Goal: Task Accomplishment & Management: Manage account settings

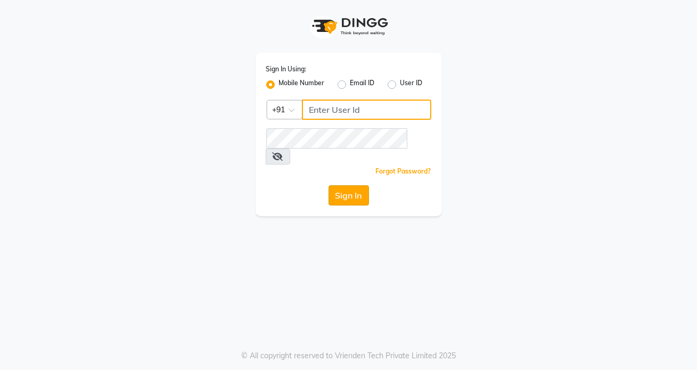
type input "7042350500"
click at [351, 185] on button "Sign In" at bounding box center [348, 195] width 40 height 20
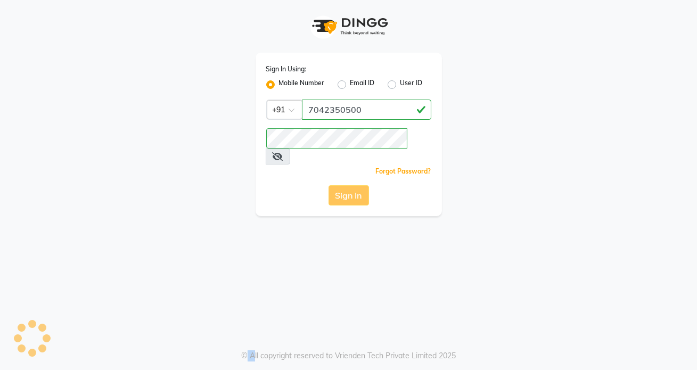
click at [351, 185] on div "Sign In" at bounding box center [348, 195] width 165 height 20
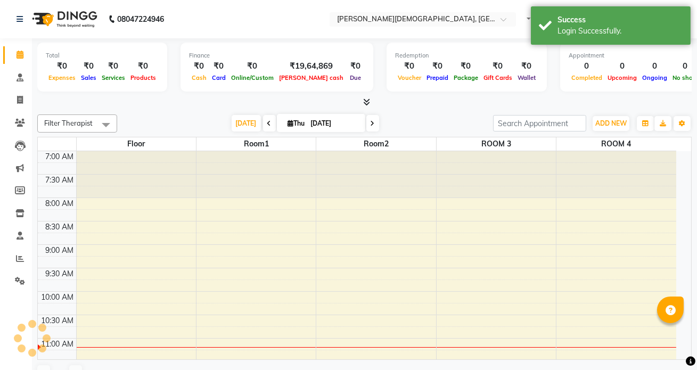
select select "en"
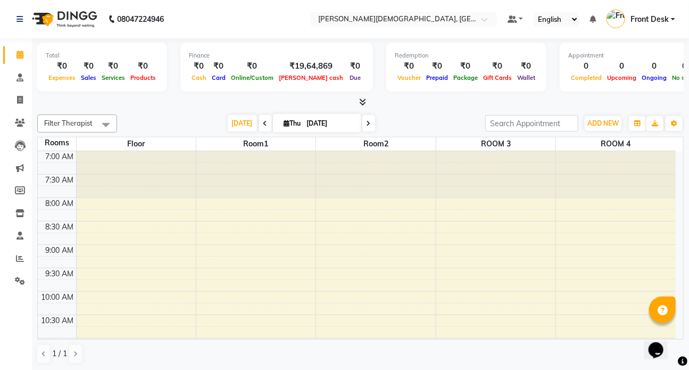
scroll to position [48, 0]
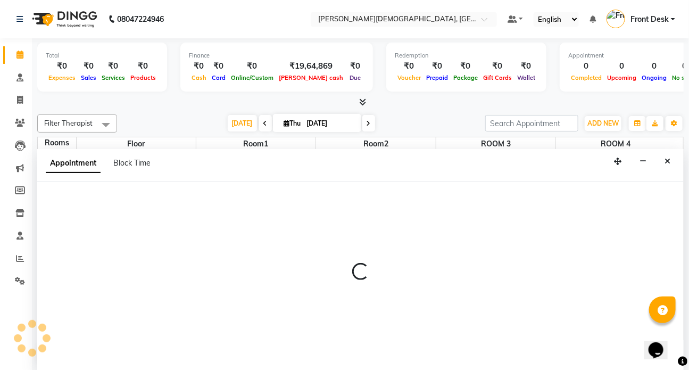
scroll to position [0, 0]
select select "tentative"
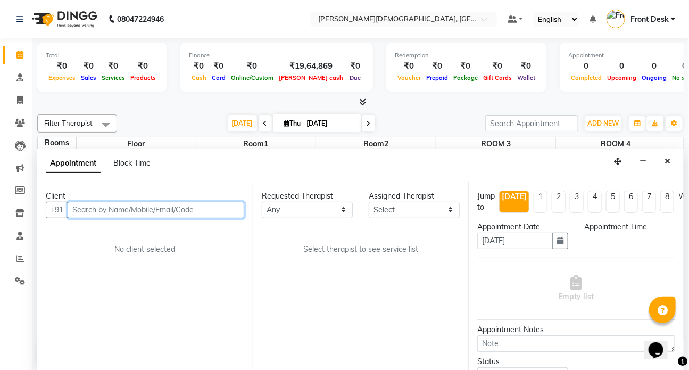
select select "570"
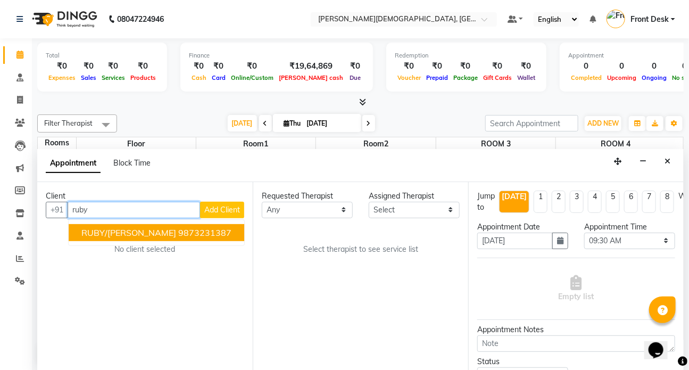
click at [134, 232] on span "RUBY/[PERSON_NAME]" at bounding box center [128, 232] width 95 height 11
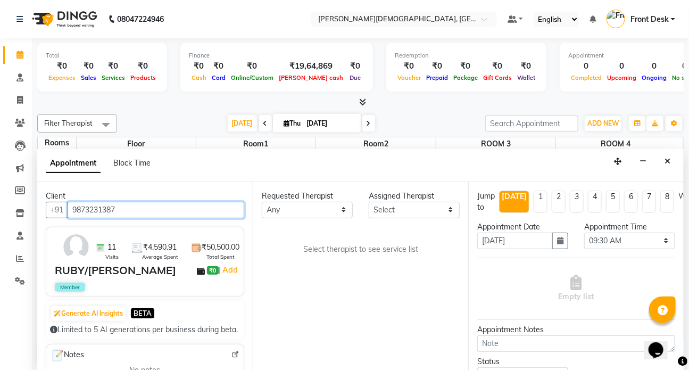
type input "9873231387"
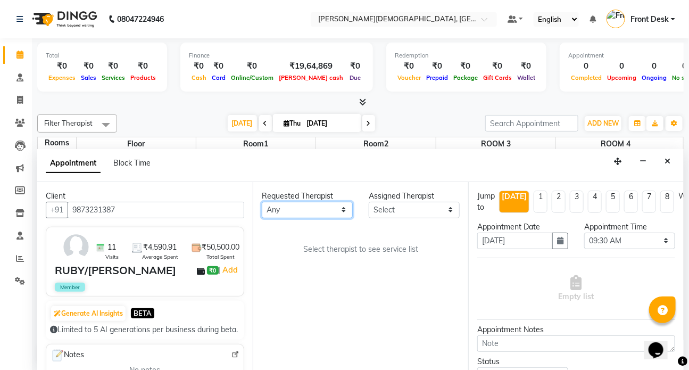
click at [343, 209] on select "Any ANJALI [PERSON_NAME] Dr [PERSON_NAME] Front Desk [PERSON_NAME] MILAN [PERSO…" at bounding box center [307, 210] width 91 height 16
select select "90183"
click at [262, 202] on select "Any ANJALI [PERSON_NAME] Dr [PERSON_NAME] Front Desk [PERSON_NAME] MILAN [PERSO…" at bounding box center [307, 210] width 91 height 16
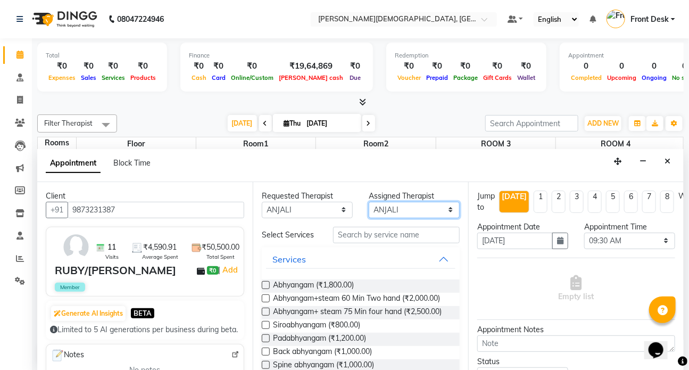
click at [443, 213] on select "Select ANJALI [PERSON_NAME] Dr [PERSON_NAME] Front Desk [PERSON_NAME] MILAN [PE…" at bounding box center [414, 210] width 91 height 16
select select "89885"
click at [369, 202] on select "Select ANJALI [PERSON_NAME] Dr [PERSON_NAME] Front Desk [PERSON_NAME] MILAN [PE…" at bounding box center [414, 210] width 91 height 16
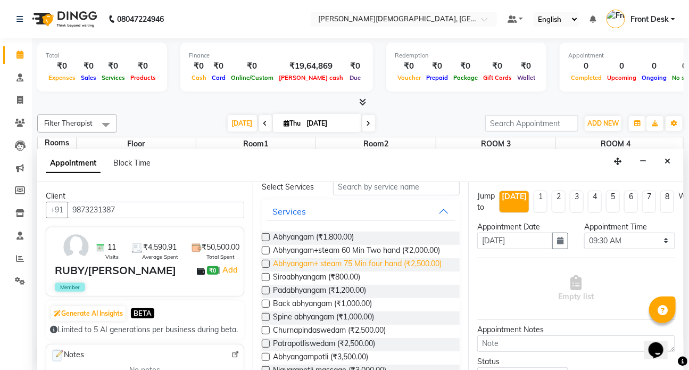
scroll to position [96, 0]
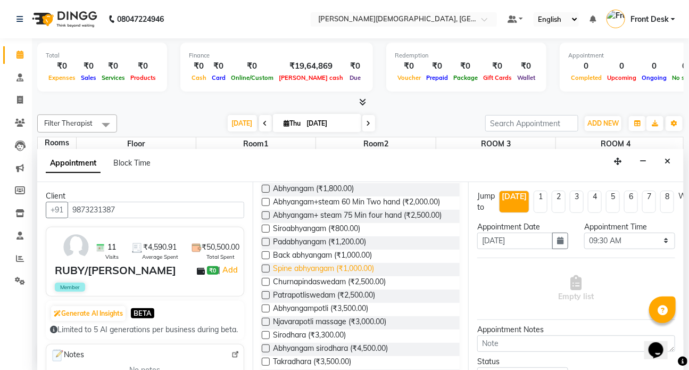
drag, startPoint x: 266, startPoint y: 298, endPoint x: 295, endPoint y: 292, distance: 30.0
click at [266, 286] on label at bounding box center [266, 282] width 8 height 8
click at [266, 286] on input "checkbox" at bounding box center [265, 282] width 7 height 7
checkbox input "true"
select select "3622"
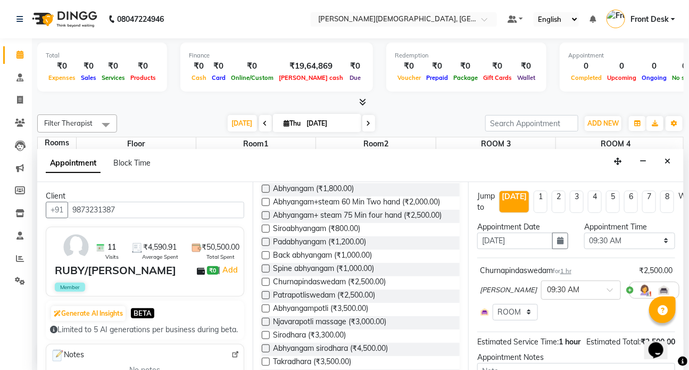
checkbox input "false"
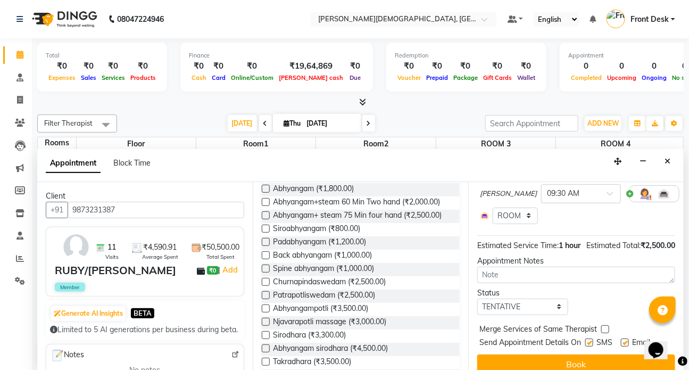
click at [591, 346] on label at bounding box center [589, 343] width 8 height 8
click at [591, 347] on input "checkbox" at bounding box center [588, 343] width 7 height 7
checkbox input "false"
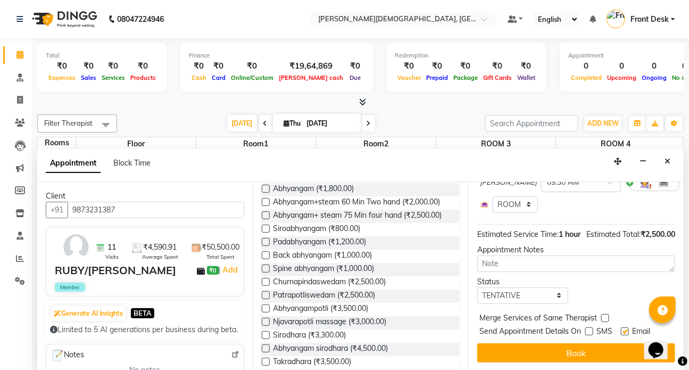
scroll to position [125, 0]
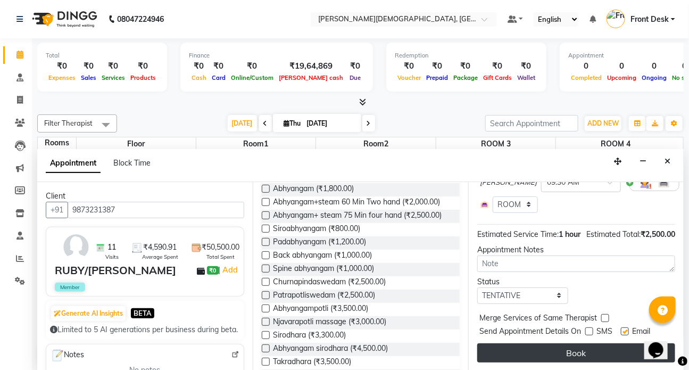
click at [570, 343] on button "Book" at bounding box center [576, 352] width 198 height 19
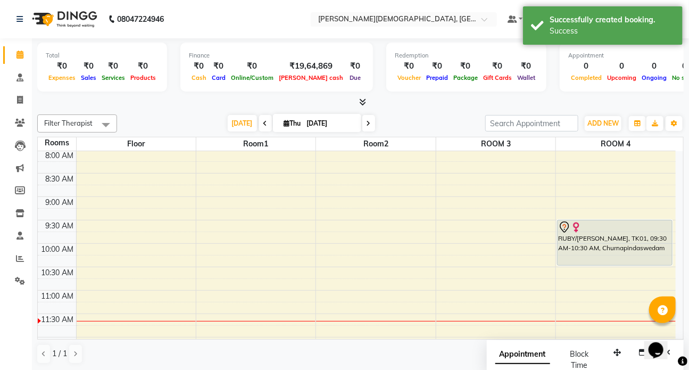
scroll to position [0, 0]
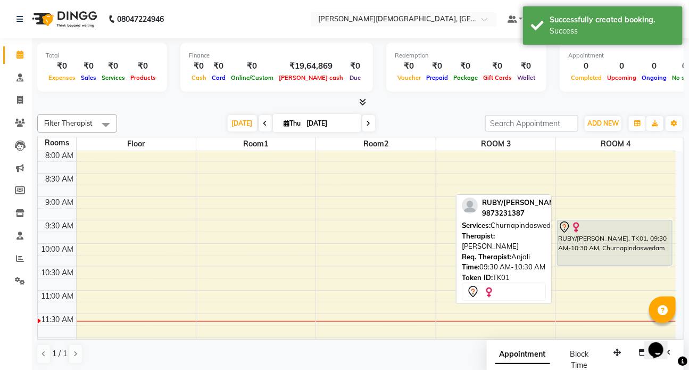
click at [588, 253] on div "RUBY/[PERSON_NAME], TK01, 09:30 AM-10:30 AM, Churnapindaswedam" at bounding box center [615, 242] width 114 height 45
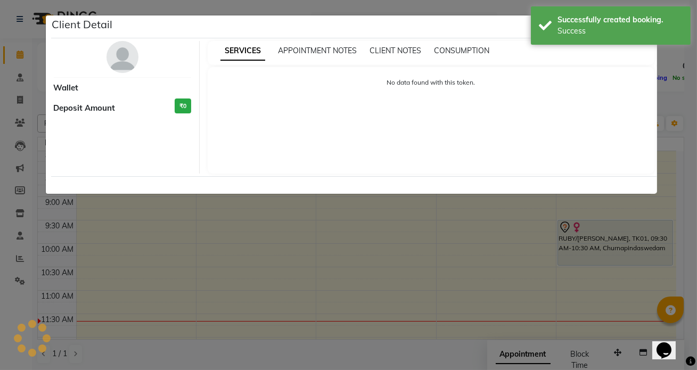
select select "7"
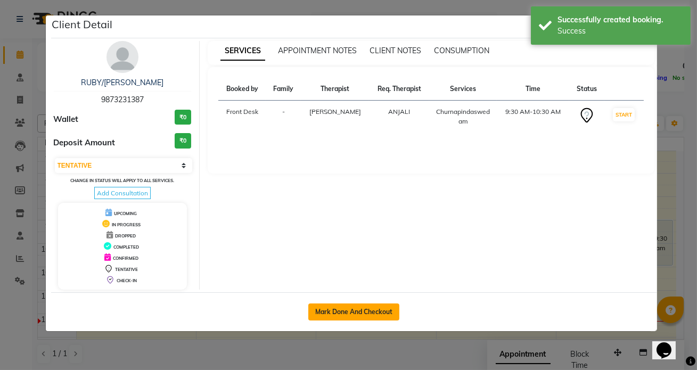
click at [334, 309] on button "Mark Done And Checkout" at bounding box center [353, 311] width 91 height 17
select select "service"
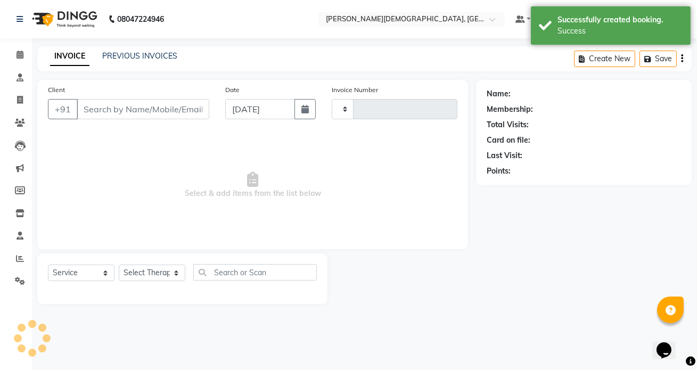
type input "1323"
select select "5585"
type input "9873231387"
select select "89885"
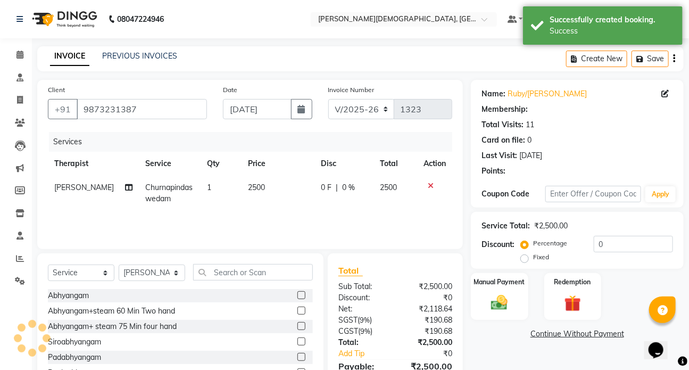
select select "1: Object"
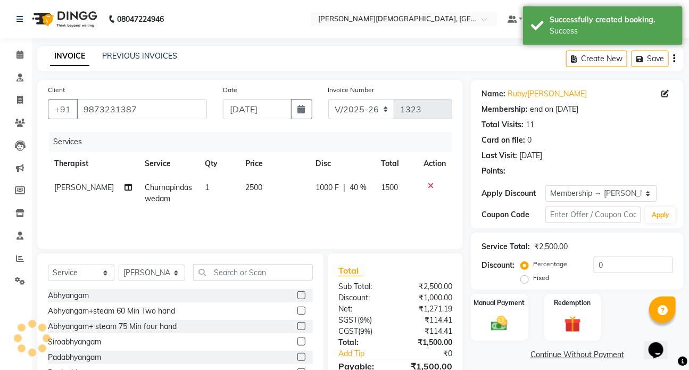
type input "40"
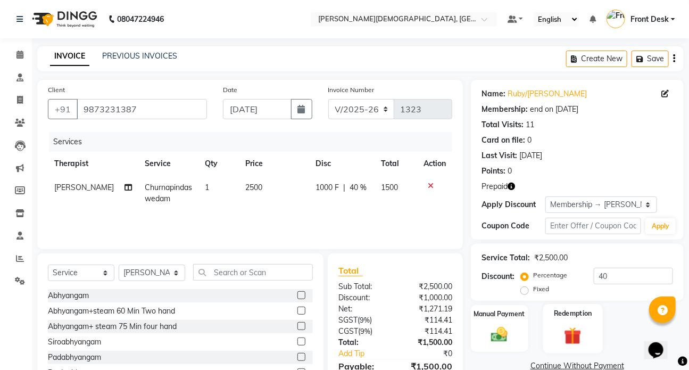
click at [572, 326] on img at bounding box center [573, 335] width 28 height 21
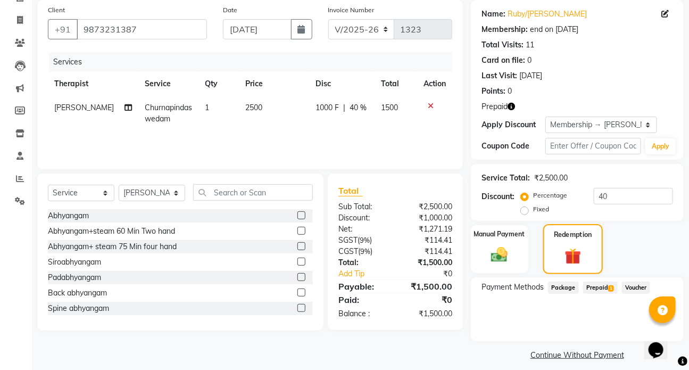
scroll to position [88, 0]
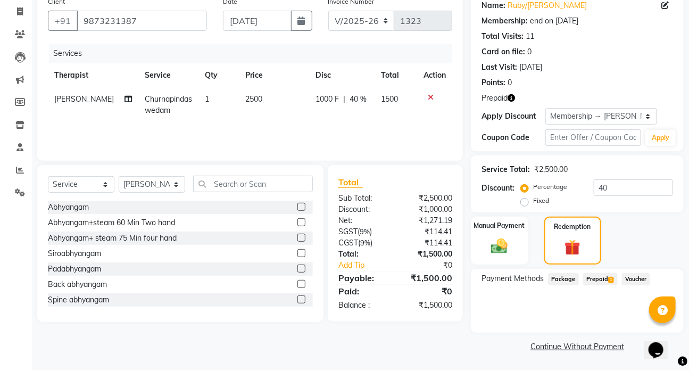
click at [591, 277] on span "Prepaid 1" at bounding box center [600, 279] width 35 height 12
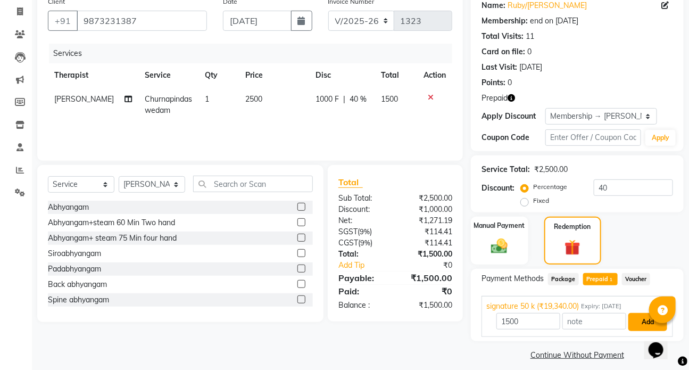
click at [638, 324] on button "Add" at bounding box center [648, 322] width 39 height 18
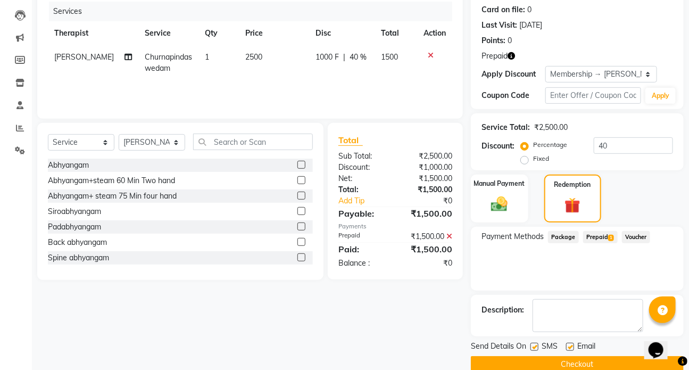
scroll to position [137, 0]
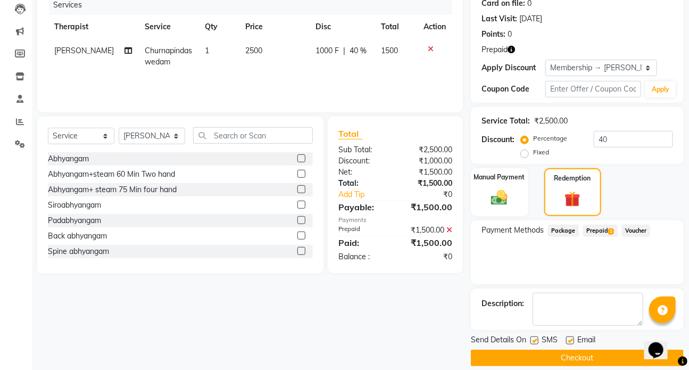
click at [536, 342] on label at bounding box center [535, 340] width 8 height 8
click at [536, 342] on input "checkbox" at bounding box center [534, 340] width 7 height 7
checkbox input "false"
click at [569, 356] on button "Checkout" at bounding box center [577, 358] width 213 height 16
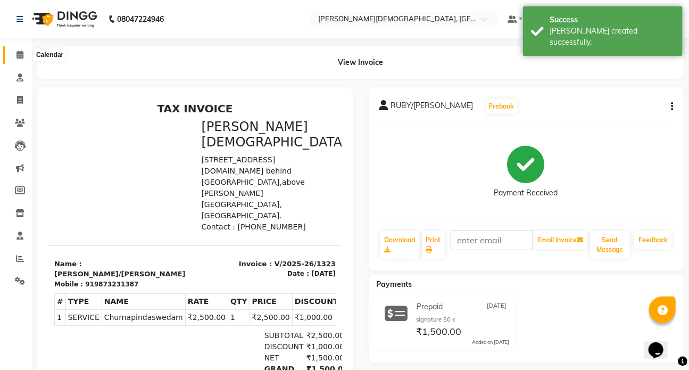
click at [20, 52] on icon at bounding box center [19, 55] width 7 height 8
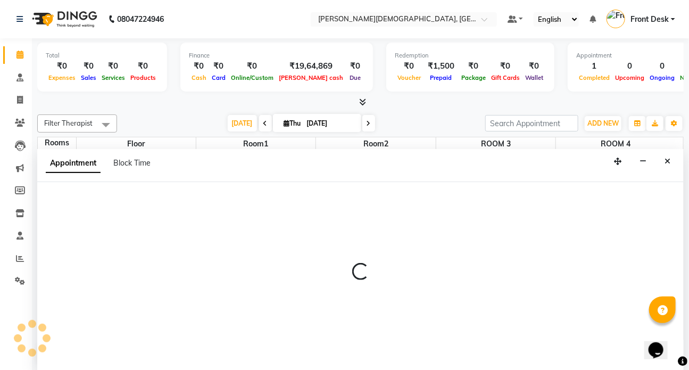
select select "570"
select select "tentative"
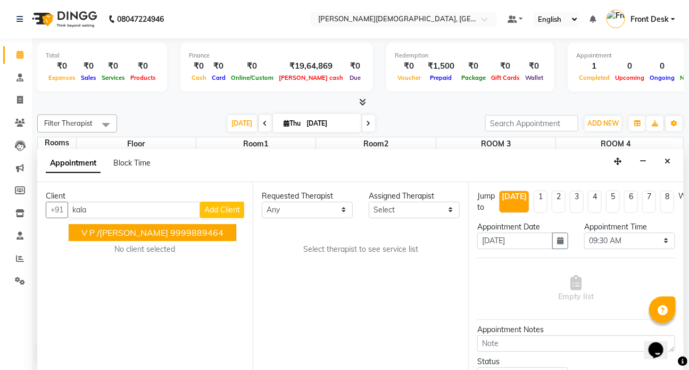
click at [122, 230] on span "V P /[PERSON_NAME]" at bounding box center [124, 232] width 87 height 11
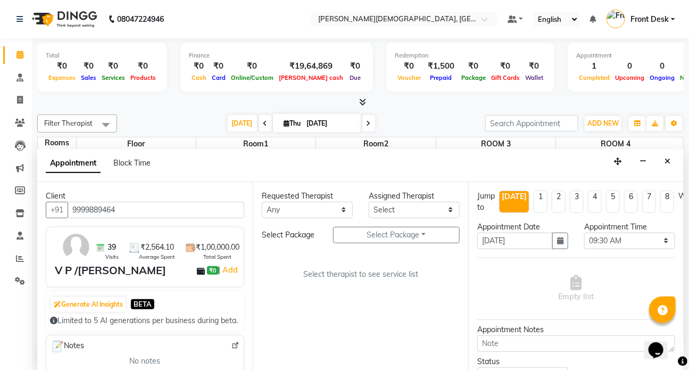
type input "9999889464"
click at [343, 208] on select "Any ANJALI [PERSON_NAME] Dr [PERSON_NAME] Front Desk [PERSON_NAME] MILAN [PERSO…" at bounding box center [307, 210] width 91 height 16
select select "89883"
click at [262, 202] on select "Any ANJALI [PERSON_NAME] Dr [PERSON_NAME] Front Desk [PERSON_NAME] MILAN [PERSO…" at bounding box center [307, 210] width 91 height 16
select select "89883"
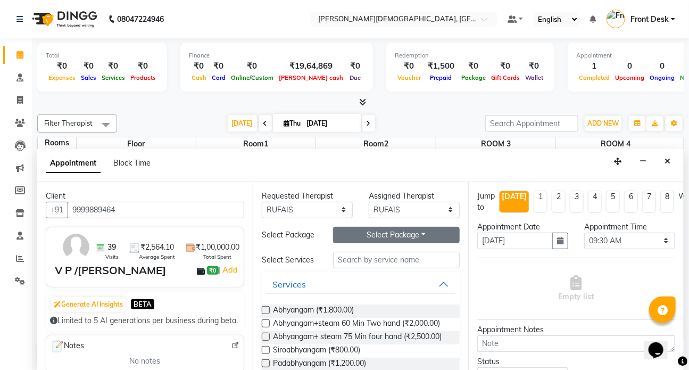
click at [378, 232] on button "Select Package Toggle Dropdown" at bounding box center [396, 235] width 127 height 16
click at [359, 255] on li "[PERSON_NAME]" at bounding box center [376, 256] width 85 height 15
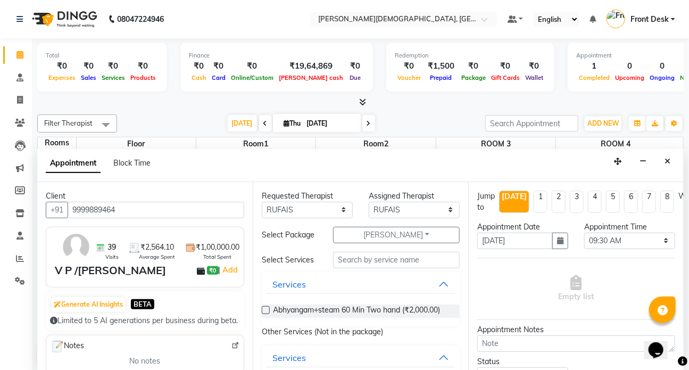
click at [270, 309] on div "Abhyangam+steam 60 Min Two hand (₹2,000.00)" at bounding box center [361, 310] width 198 height 13
click at [266, 306] on label at bounding box center [266, 310] width 8 height 8
click at [266, 308] on input "checkbox" at bounding box center [265, 311] width 7 height 7
checkbox input "true"
select select "2668"
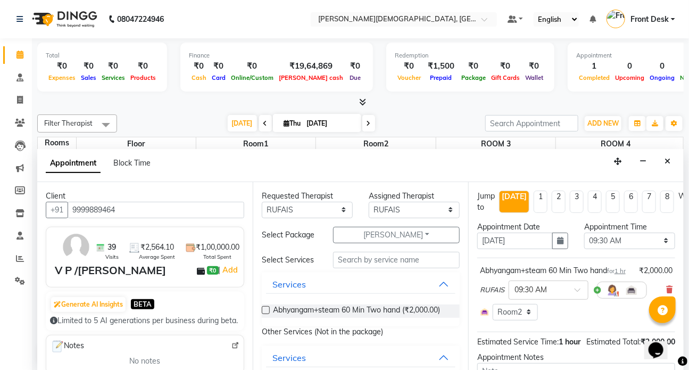
checkbox input "false"
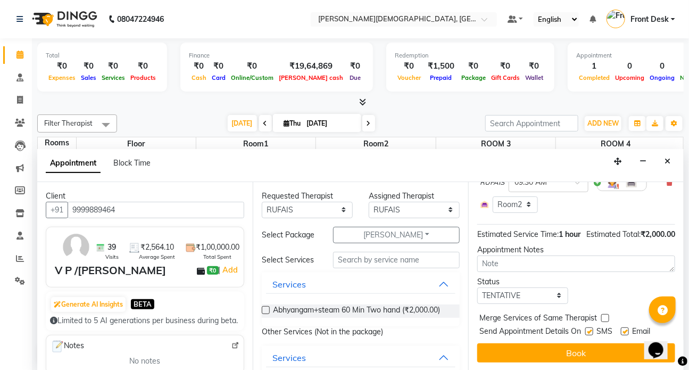
scroll to position [136, 0]
click at [589, 327] on label at bounding box center [589, 331] width 8 height 8
click at [589, 329] on input "checkbox" at bounding box center [588, 332] width 7 height 7
checkbox input "false"
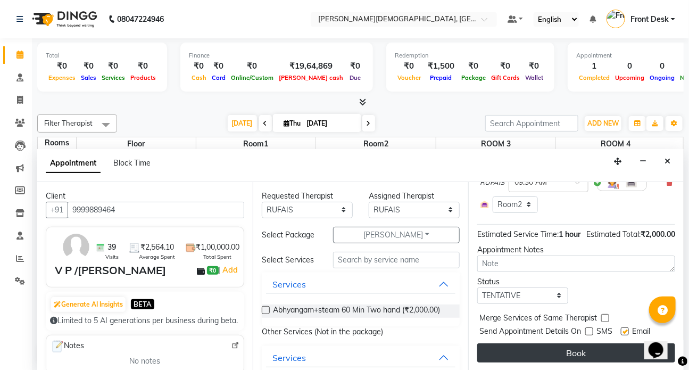
click at [571, 345] on button "Book" at bounding box center [576, 352] width 198 height 19
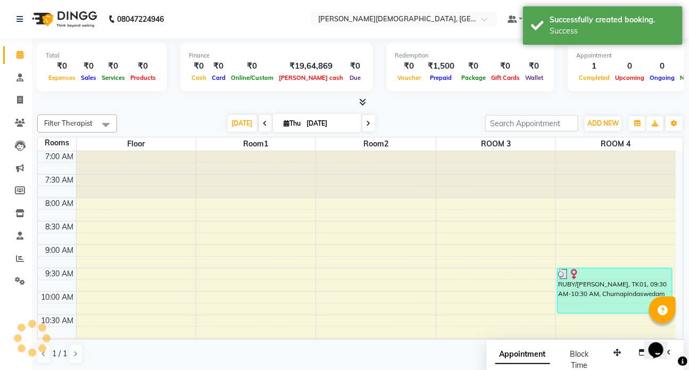
scroll to position [0, 0]
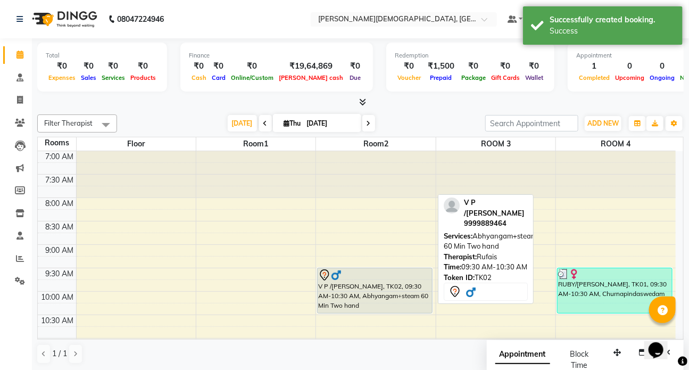
click at [360, 302] on div "V P /[PERSON_NAME], TK02, 09:30 AM-10:30 AM, Abhyangam+steam 60 Min Two hand" at bounding box center [375, 290] width 114 height 45
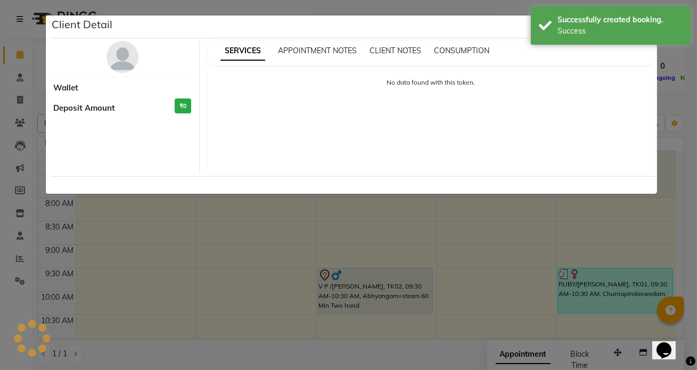
select select "7"
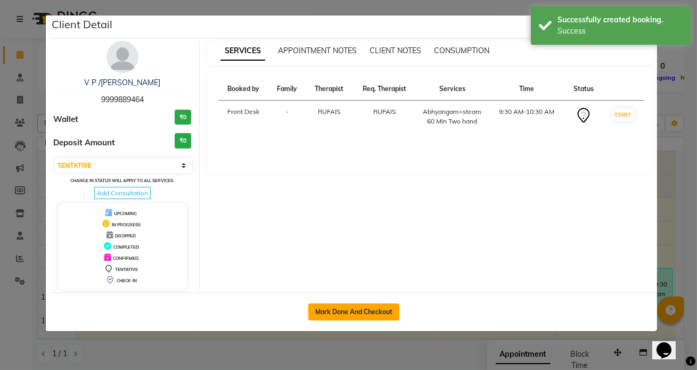
click at [351, 313] on button "Mark Done And Checkout" at bounding box center [353, 311] width 91 height 17
select select "service"
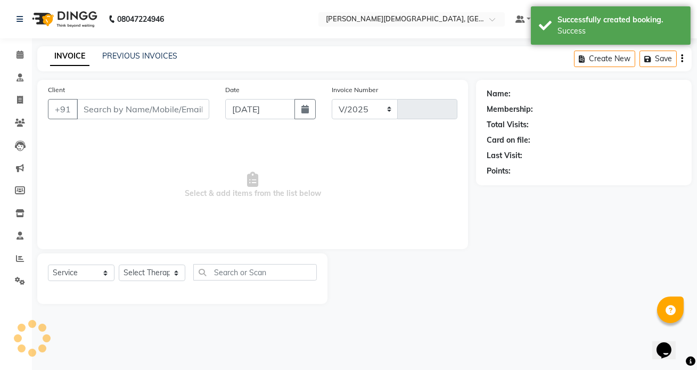
select select "5585"
type input "1324"
type input "9999889464"
select select "89883"
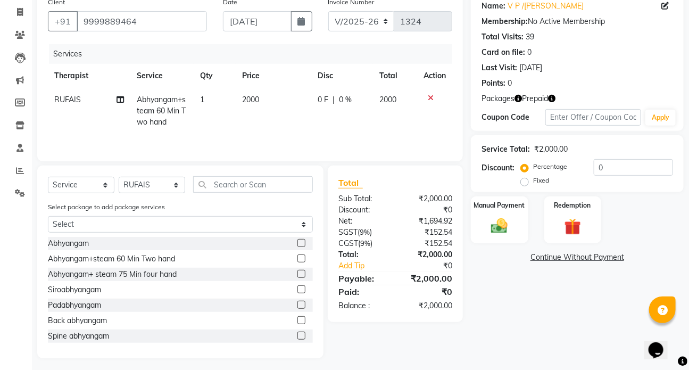
scroll to position [92, 0]
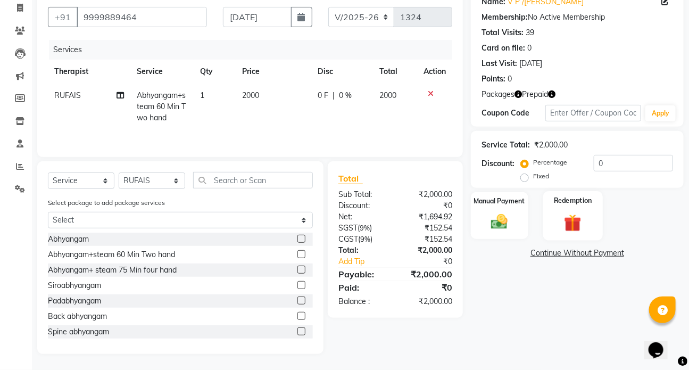
click at [555, 215] on div "Redemption" at bounding box center [573, 215] width 60 height 49
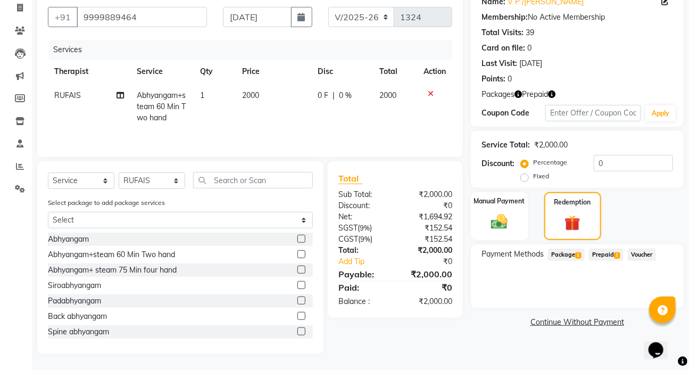
click at [567, 253] on span "Package 1" at bounding box center [566, 255] width 37 height 12
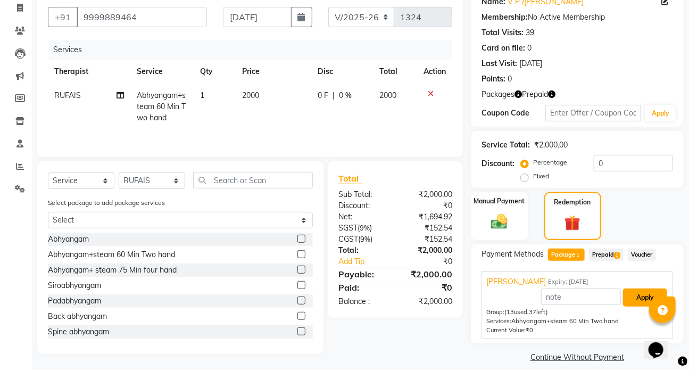
click at [635, 293] on button "Apply" at bounding box center [645, 297] width 44 height 18
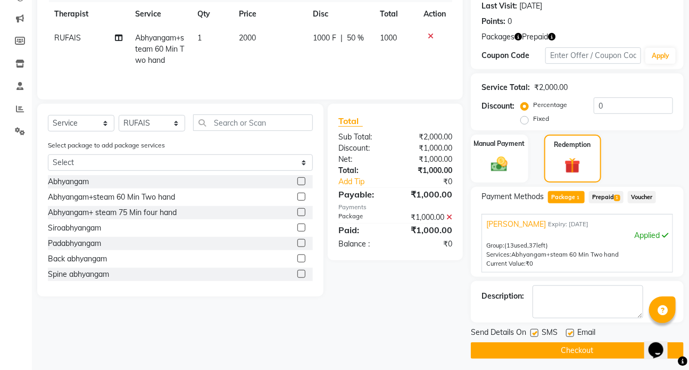
scroll to position [154, 0]
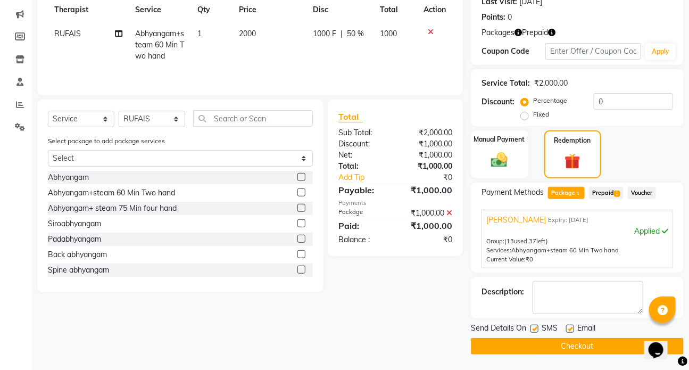
click at [535, 329] on label at bounding box center [535, 329] width 8 height 8
click at [535, 329] on input "checkbox" at bounding box center [534, 329] width 7 height 7
checkbox input "false"
click at [580, 343] on button "Checkout" at bounding box center [577, 346] width 213 height 16
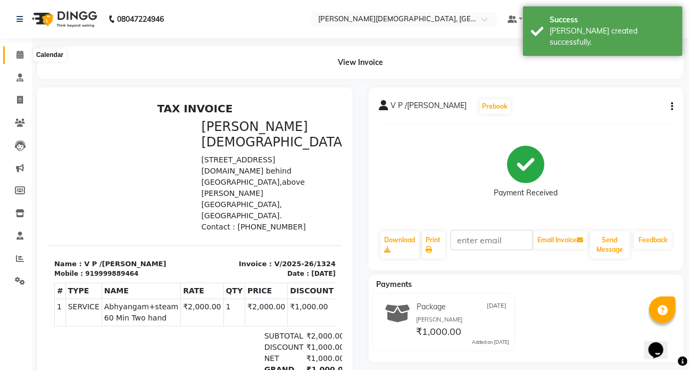
click at [19, 54] on icon at bounding box center [19, 55] width 7 height 8
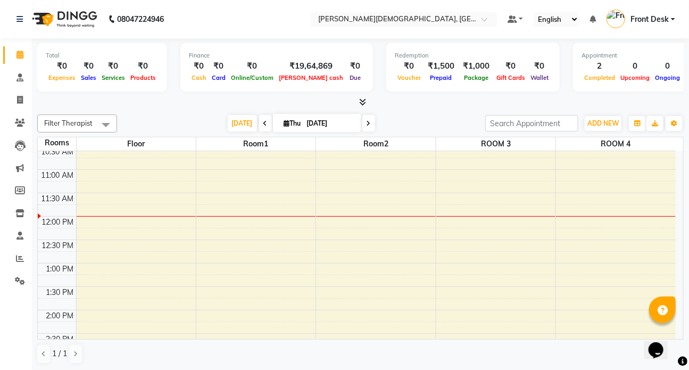
scroll to position [193, 0]
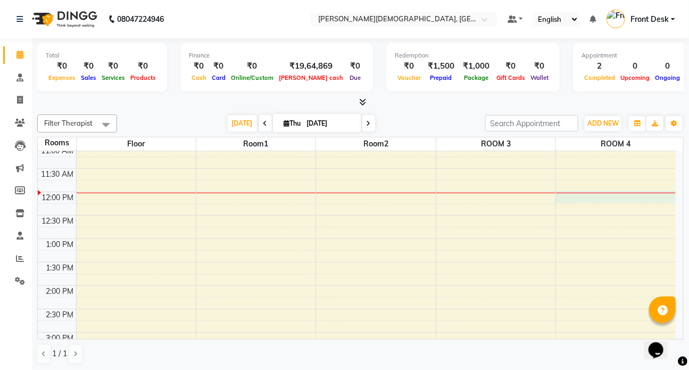
click at [589, 198] on div "7:00 AM 7:30 AM 8:00 AM 8:30 AM 9:00 AM 9:30 AM 10:00 AM 10:30 AM 11:00 AM 11:3…" at bounding box center [357, 285] width 638 height 655
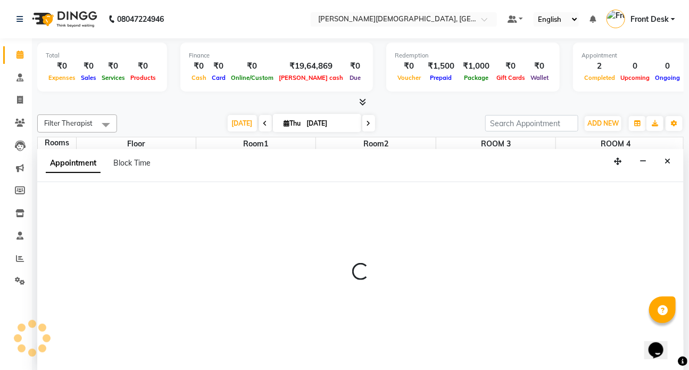
scroll to position [0, 0]
select select "720"
select select "tentative"
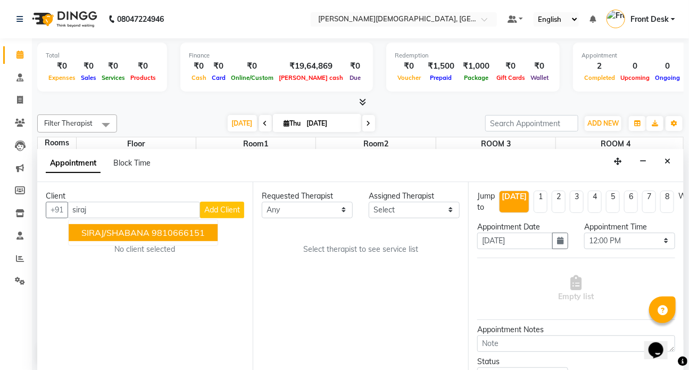
click at [133, 232] on span "SIRAJ/SHABANA" at bounding box center [115, 232] width 68 height 11
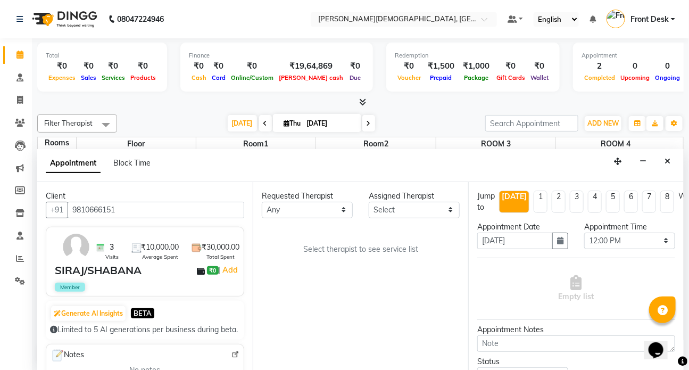
type input "9810666151"
click at [339, 208] on select "Any ANJALI [PERSON_NAME] Dr [PERSON_NAME] Front Desk [PERSON_NAME] MILAN [PERSO…" at bounding box center [307, 210] width 91 height 16
select select "90183"
click at [262, 202] on select "Any ANJALI [PERSON_NAME] Dr [PERSON_NAME] Front Desk [PERSON_NAME] MILAN [PERSO…" at bounding box center [307, 210] width 91 height 16
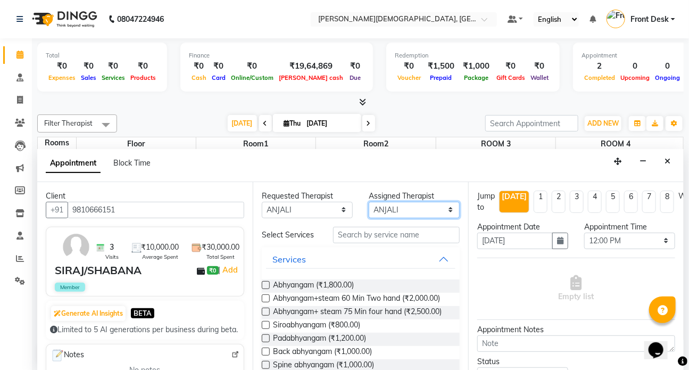
click at [448, 210] on select "Select ANJALI [PERSON_NAME] Dr [PERSON_NAME] Front Desk [PERSON_NAME] MILAN [PE…" at bounding box center [414, 210] width 91 height 16
select select "89885"
click at [369, 202] on select "Select ANJALI [PERSON_NAME] Dr [PERSON_NAME] Front Desk [PERSON_NAME] MILAN [PE…" at bounding box center [414, 210] width 91 height 16
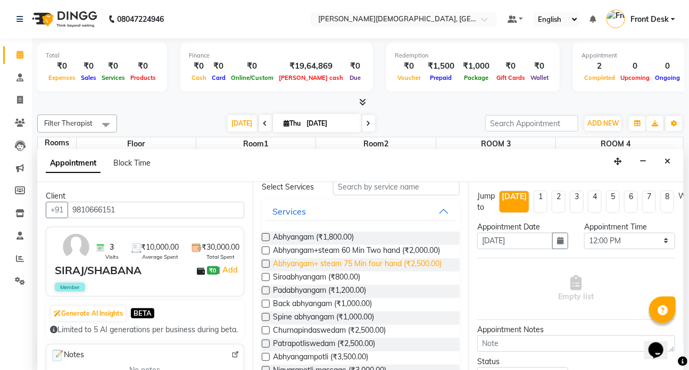
scroll to position [96, 0]
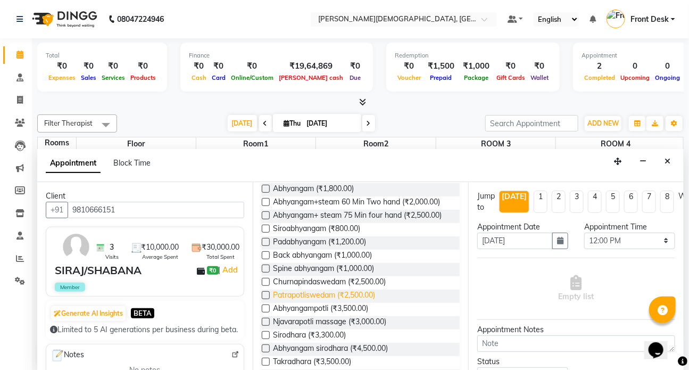
drag, startPoint x: 268, startPoint y: 325, endPoint x: 277, endPoint y: 318, distance: 11.4
click at [268, 312] on label at bounding box center [266, 308] width 8 height 8
click at [268, 313] on input "checkbox" at bounding box center [265, 309] width 7 height 7
checkbox input "true"
select select "3622"
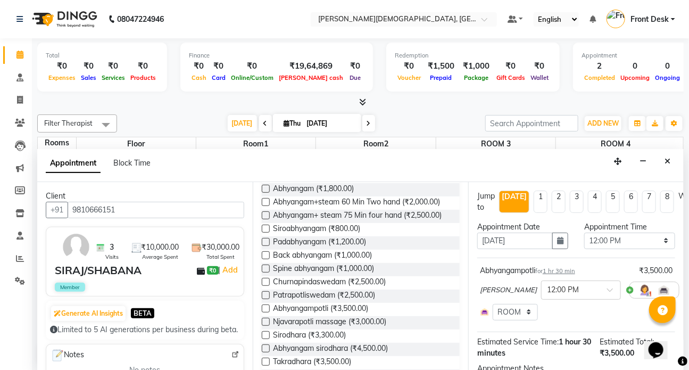
checkbox input "false"
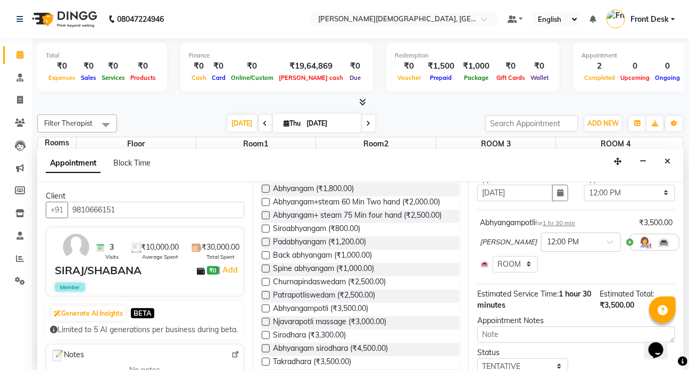
scroll to position [125, 0]
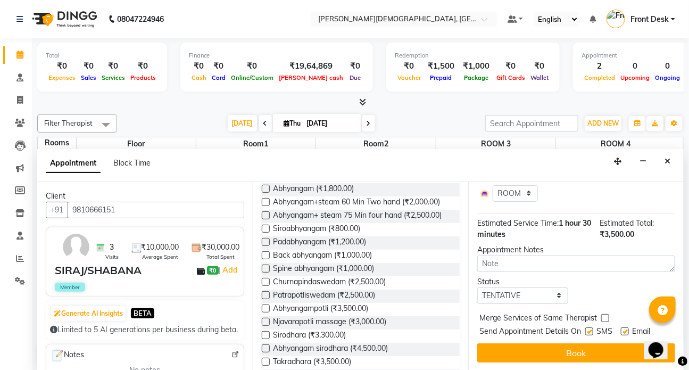
click at [591, 327] on label at bounding box center [589, 331] width 8 height 8
click at [591, 329] on input "checkbox" at bounding box center [588, 332] width 7 height 7
checkbox input "false"
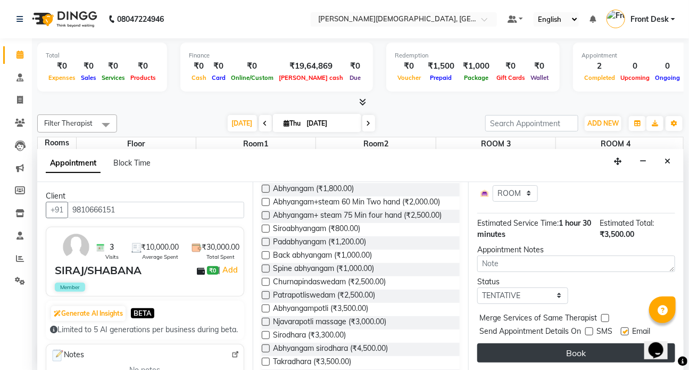
click at [585, 343] on button "Book" at bounding box center [576, 352] width 198 height 19
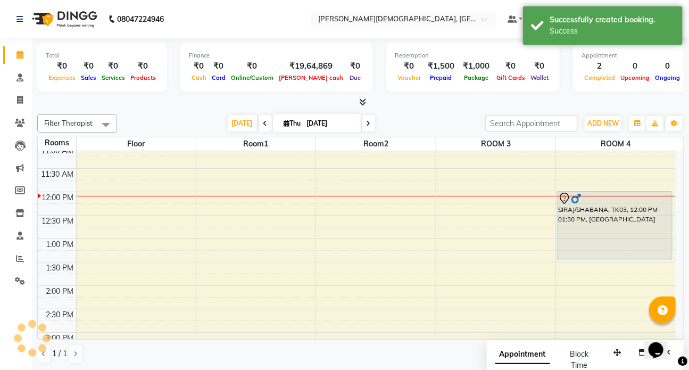
scroll to position [0, 0]
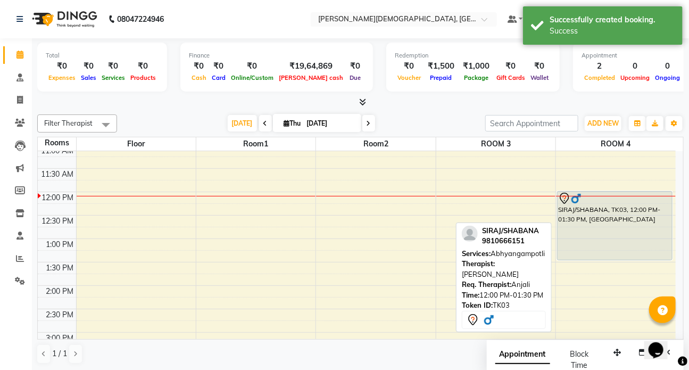
click at [604, 215] on div "SIRAJ/SHABANA, TK03, 12:00 PM-01:30 PM, [GEOGRAPHIC_DATA]" at bounding box center [615, 226] width 114 height 68
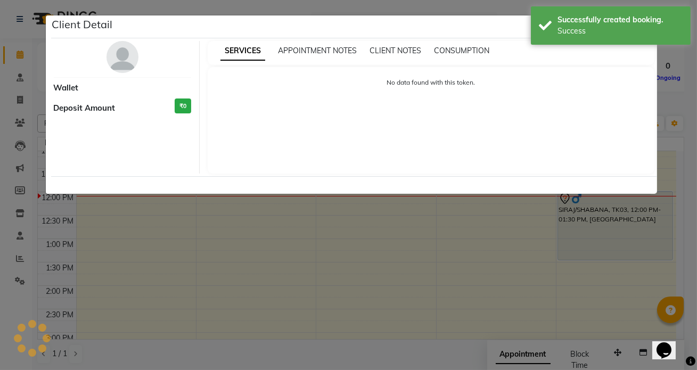
select select "7"
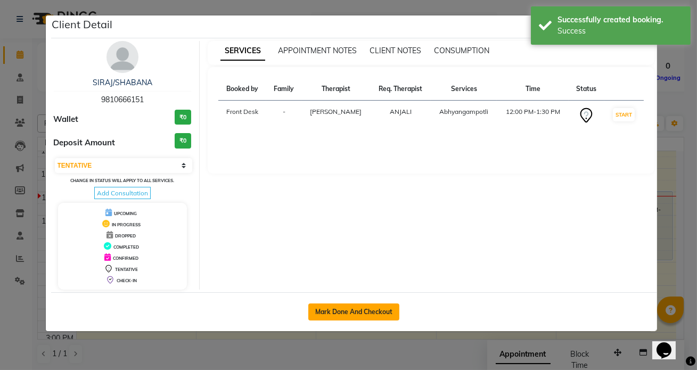
click at [348, 311] on button "Mark Done And Checkout" at bounding box center [353, 311] width 91 height 17
select select "service"
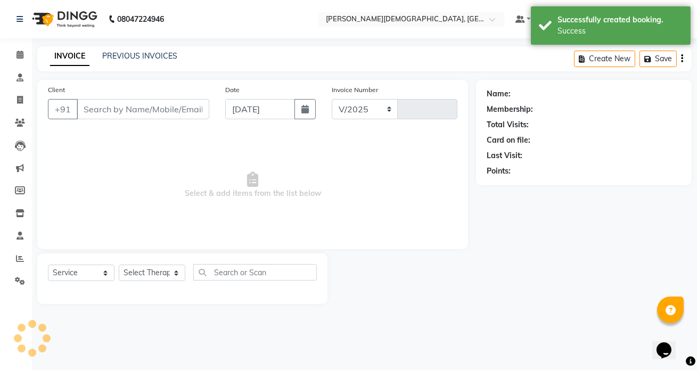
select select "5585"
type input "1325"
type input "9810666151"
select select "89885"
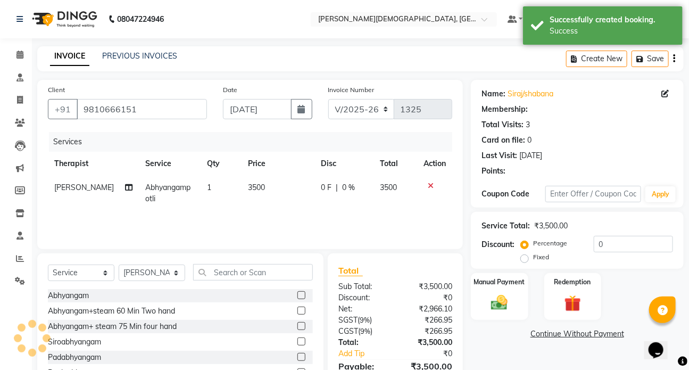
select select "1: Object"
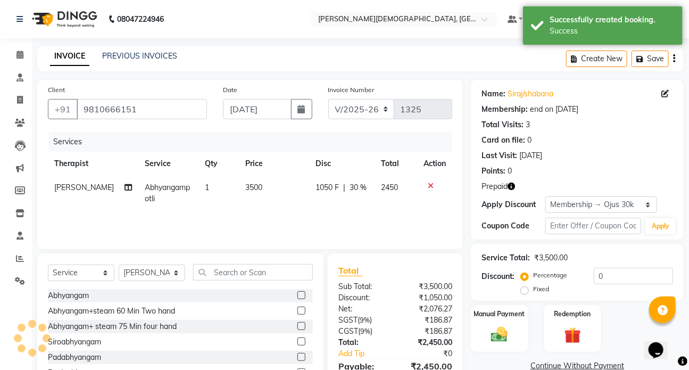
type input "30"
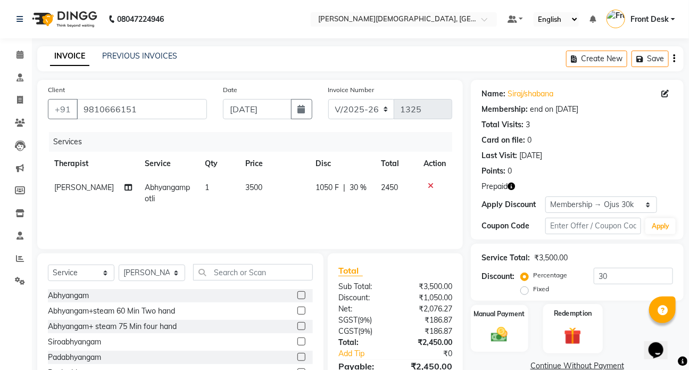
click at [587, 332] on div "Redemption" at bounding box center [573, 328] width 60 height 49
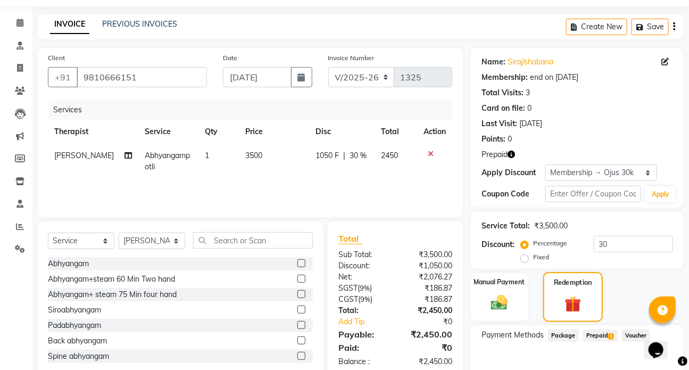
scroll to position [48, 0]
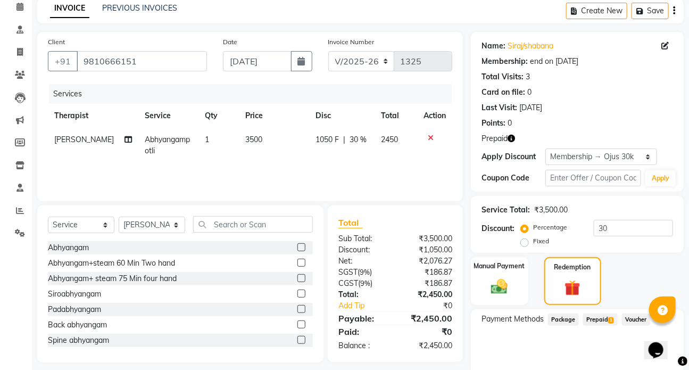
click at [600, 323] on span "Prepaid 1" at bounding box center [600, 319] width 35 height 12
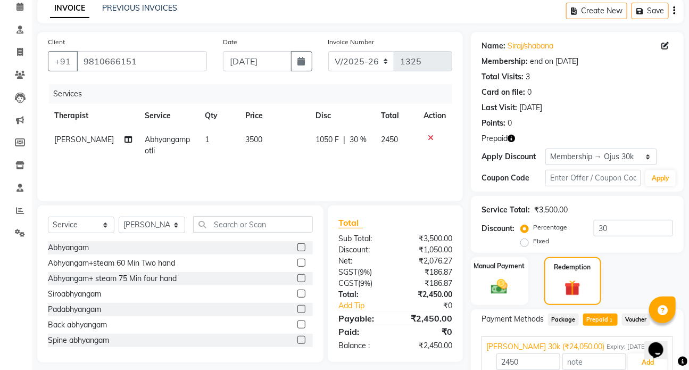
scroll to position [96, 0]
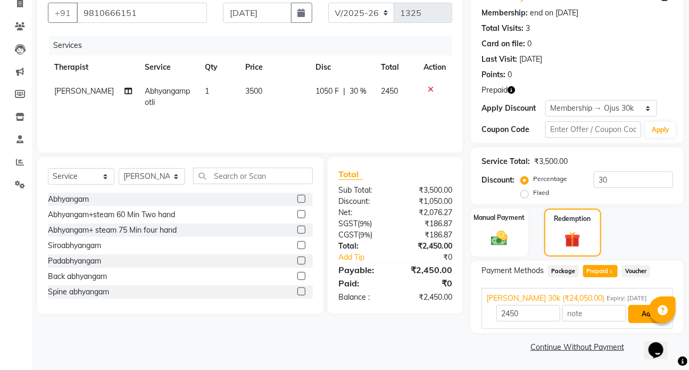
click at [633, 317] on button "Add" at bounding box center [648, 314] width 39 height 18
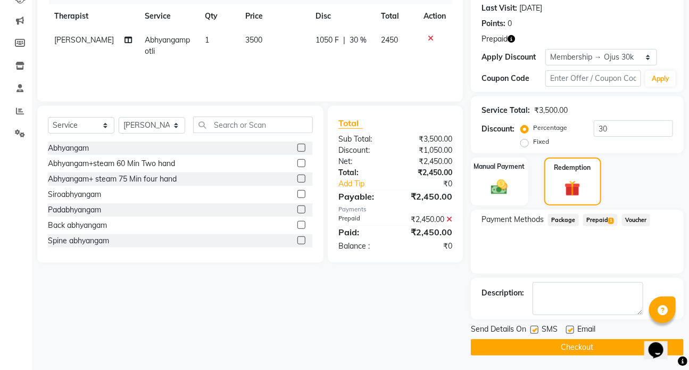
scroll to position [148, 0]
click at [532, 328] on label at bounding box center [535, 329] width 8 height 8
click at [532, 328] on input "checkbox" at bounding box center [534, 329] width 7 height 7
checkbox input "false"
click at [563, 345] on button "Checkout" at bounding box center [577, 347] width 213 height 16
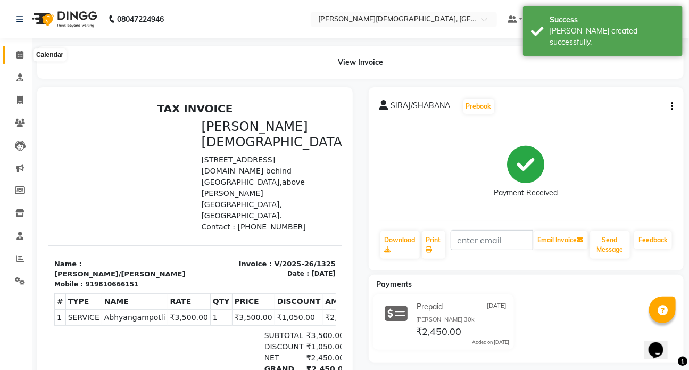
click at [20, 55] on icon at bounding box center [19, 55] width 7 height 8
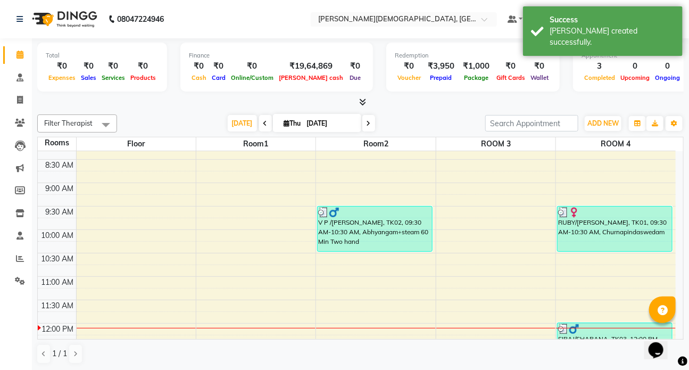
scroll to position [48, 0]
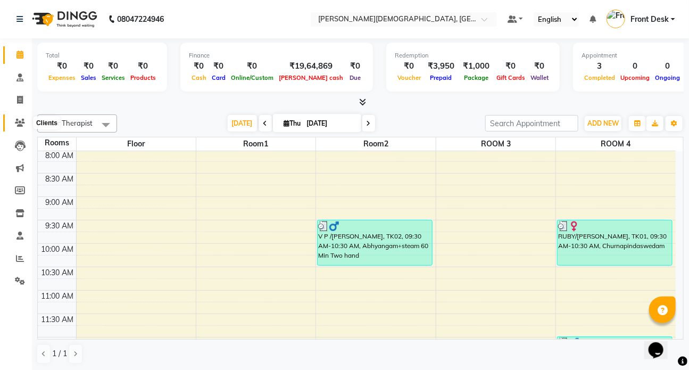
click at [17, 122] on icon at bounding box center [20, 123] width 10 height 8
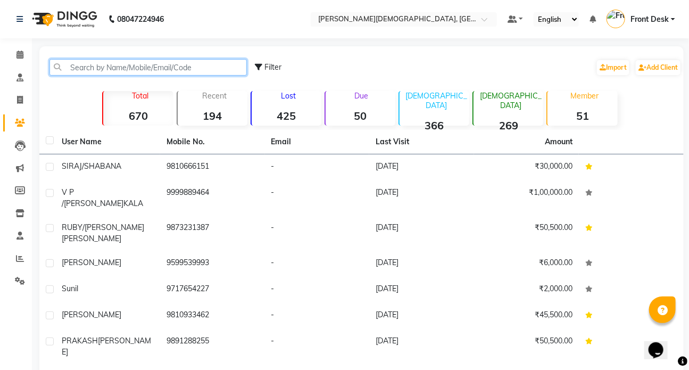
click at [87, 69] on input "text" at bounding box center [147, 67] width 197 height 16
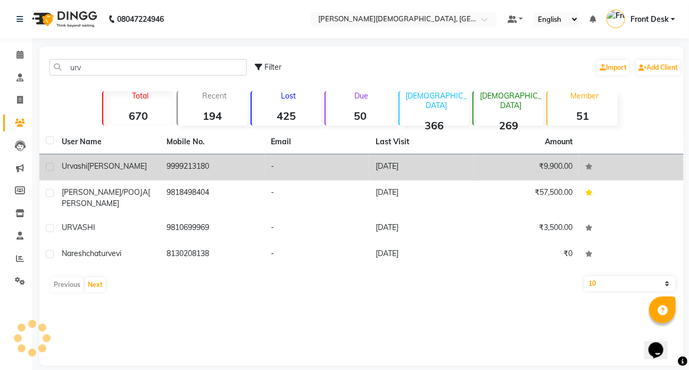
click at [81, 167] on span "urvashi" at bounding box center [75, 166] width 26 height 10
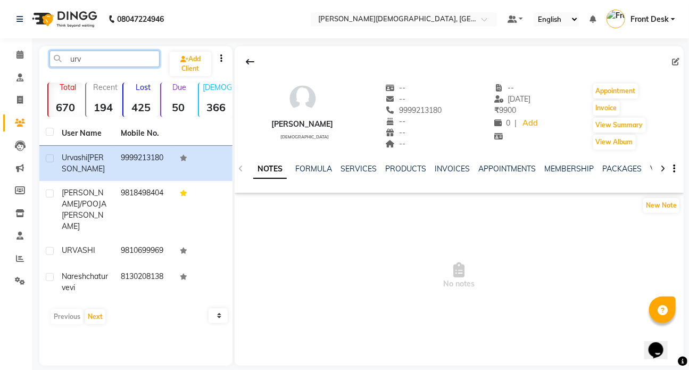
click at [100, 60] on input "urv" at bounding box center [104, 59] width 110 height 16
type input "u"
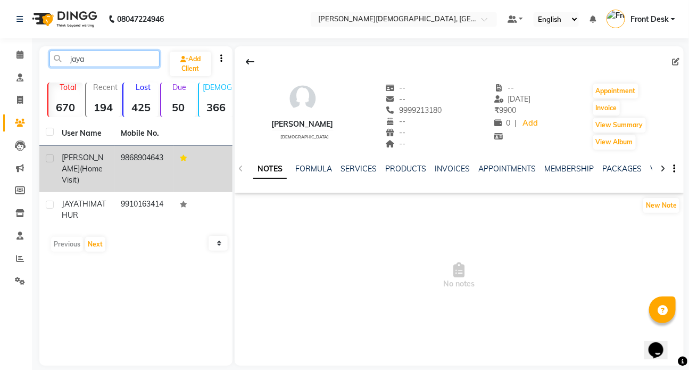
type input "jaya"
click at [97, 156] on span "[PERSON_NAME](Home visit)" at bounding box center [83, 169] width 42 height 32
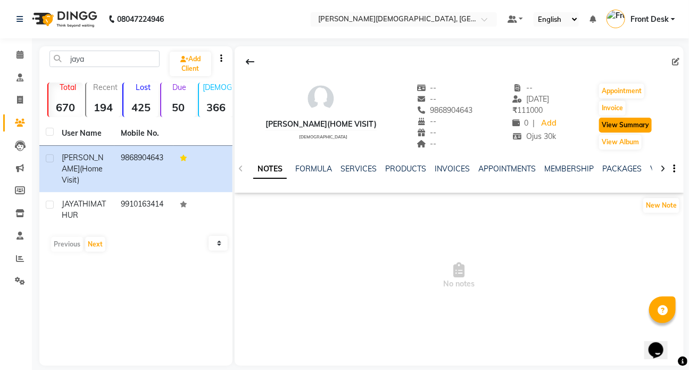
click at [610, 123] on button "View Summary" at bounding box center [625, 125] width 53 height 15
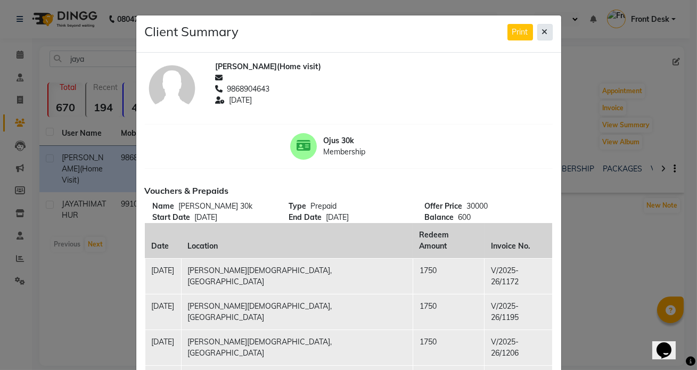
click at [542, 31] on icon at bounding box center [545, 31] width 6 height 7
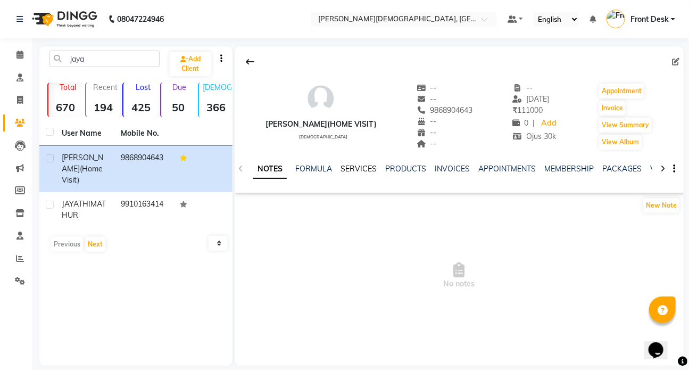
click at [350, 168] on link "SERVICES" at bounding box center [359, 169] width 36 height 10
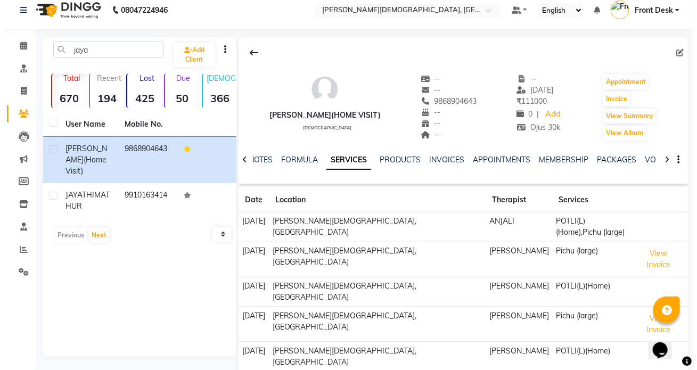
scroll to position [11, 0]
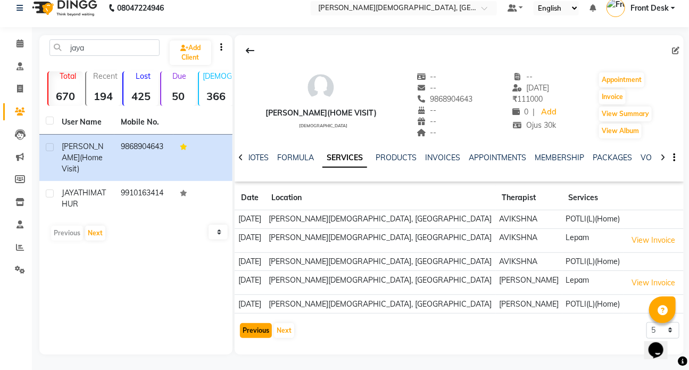
click at [263, 327] on button "Previous" at bounding box center [256, 330] width 32 height 15
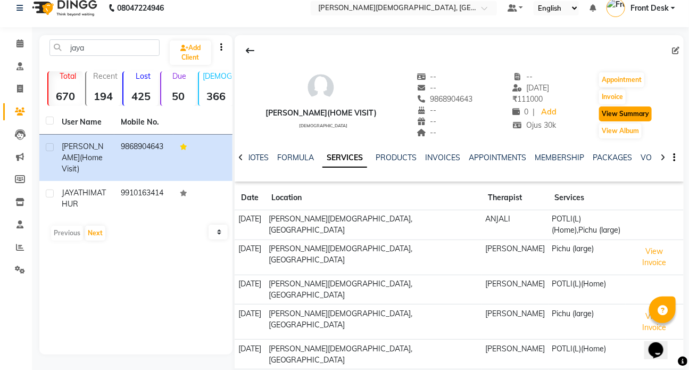
click at [620, 112] on button "View Summary" at bounding box center [625, 113] width 53 height 15
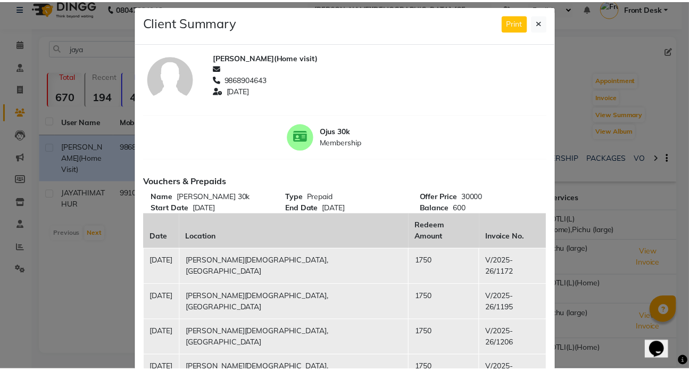
scroll to position [0, 0]
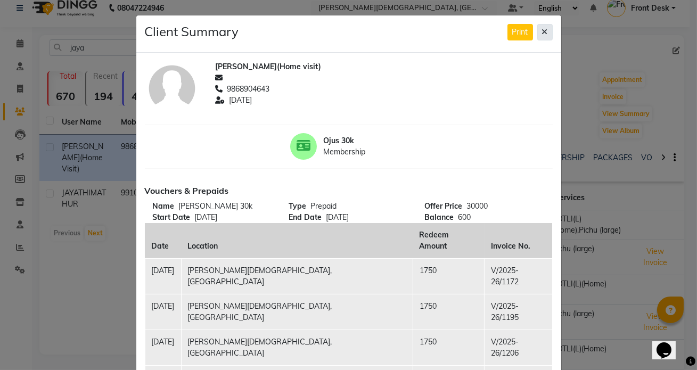
click at [544, 34] on button at bounding box center [544, 32] width 15 height 16
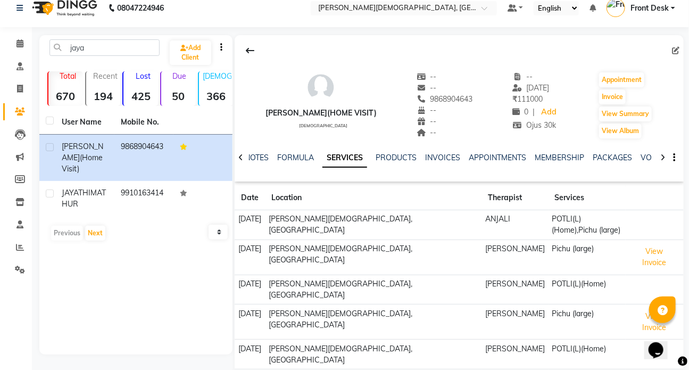
click at [317, 217] on td "[PERSON_NAME][DEMOGRAPHIC_DATA], [GEOGRAPHIC_DATA]" at bounding box center [373, 225] width 217 height 30
click at [550, 220] on td "POTLI(L)(Home),Pichu (large)" at bounding box center [587, 225] width 77 height 30
click at [609, 114] on button "View Summary" at bounding box center [625, 113] width 53 height 15
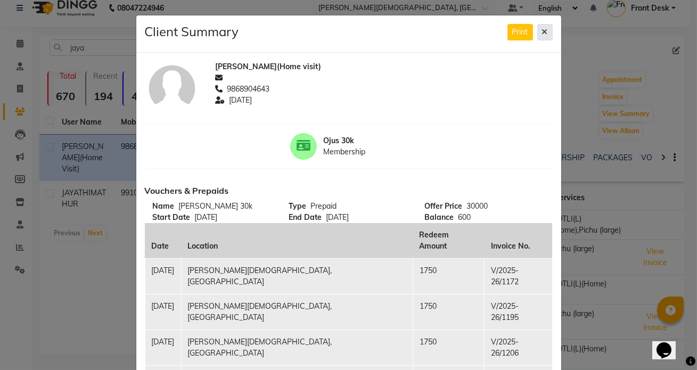
click at [542, 30] on icon at bounding box center [545, 31] width 6 height 7
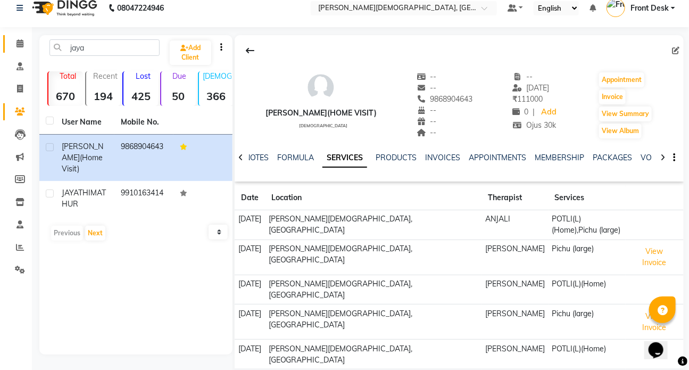
click at [21, 43] on icon at bounding box center [19, 43] width 7 height 8
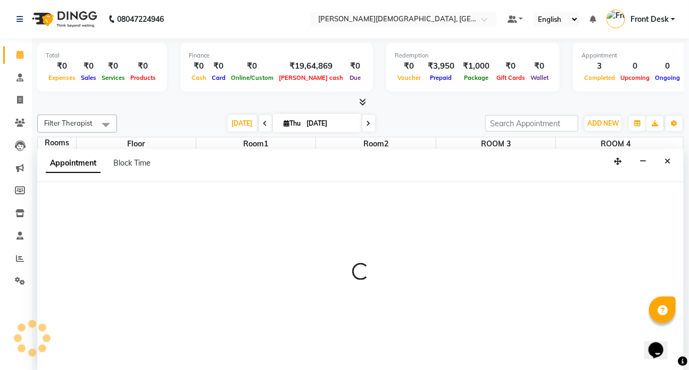
select select "tentative"
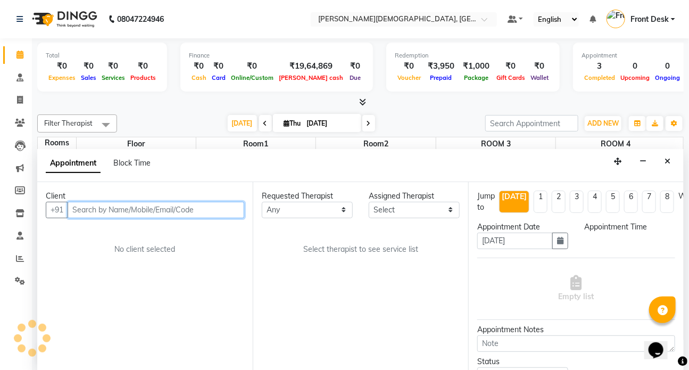
select select "480"
